Goal: Task Accomplishment & Management: Manage account settings

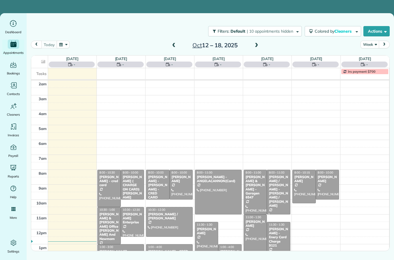
scroll to position [36, 0]
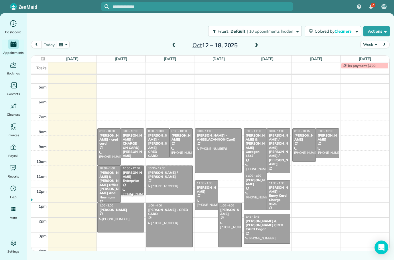
click at [130, 178] on div "[PERSON_NAME] Enterprise" at bounding box center [133, 177] width 20 height 12
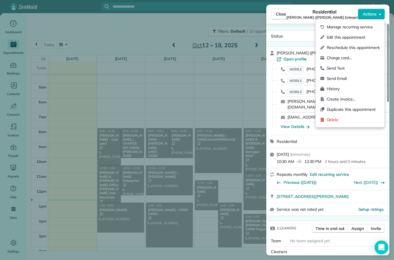
click at [326, 120] on div "Delete" at bounding box center [351, 120] width 60 height 6
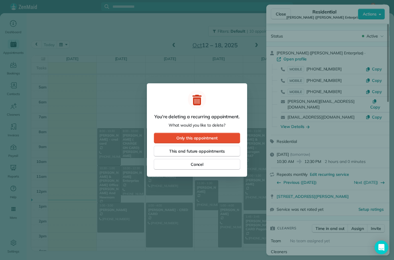
click at [185, 138] on span "Only this appointment" at bounding box center [197, 138] width 41 height 6
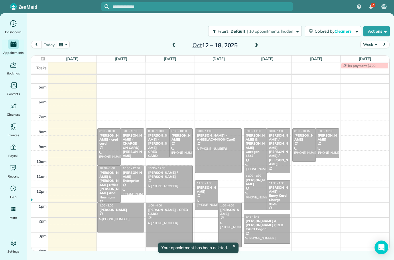
scroll to position [31, 0]
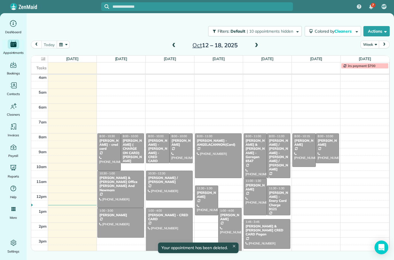
click at [150, 61] on th "[DATE] $480.00 0 Man Hours 4 Appointments 0% Paid 0% Assigned" at bounding box center [170, 59] width 49 height 7
click at [153, 38] on div "Filters: Default | 10 appointments hidden Colored by Cleaners Color by Cleaner …" at bounding box center [211, 31] width 368 height 19
